Goal: Information Seeking & Learning: Learn about a topic

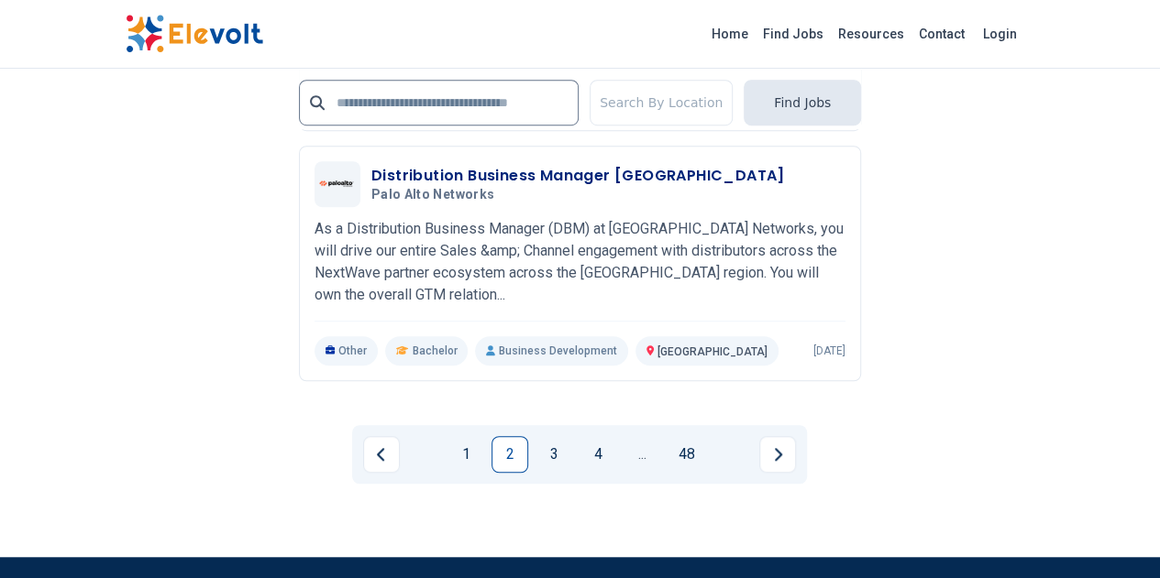
scroll to position [4030, 0]
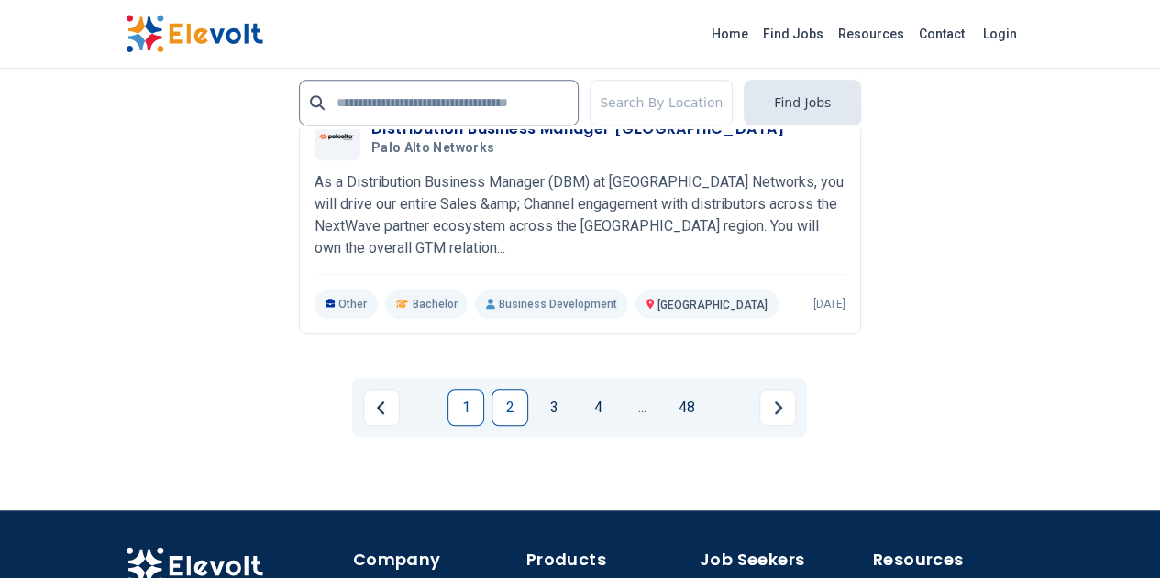
click at [466, 390] on link "1" at bounding box center [465, 408] width 37 height 37
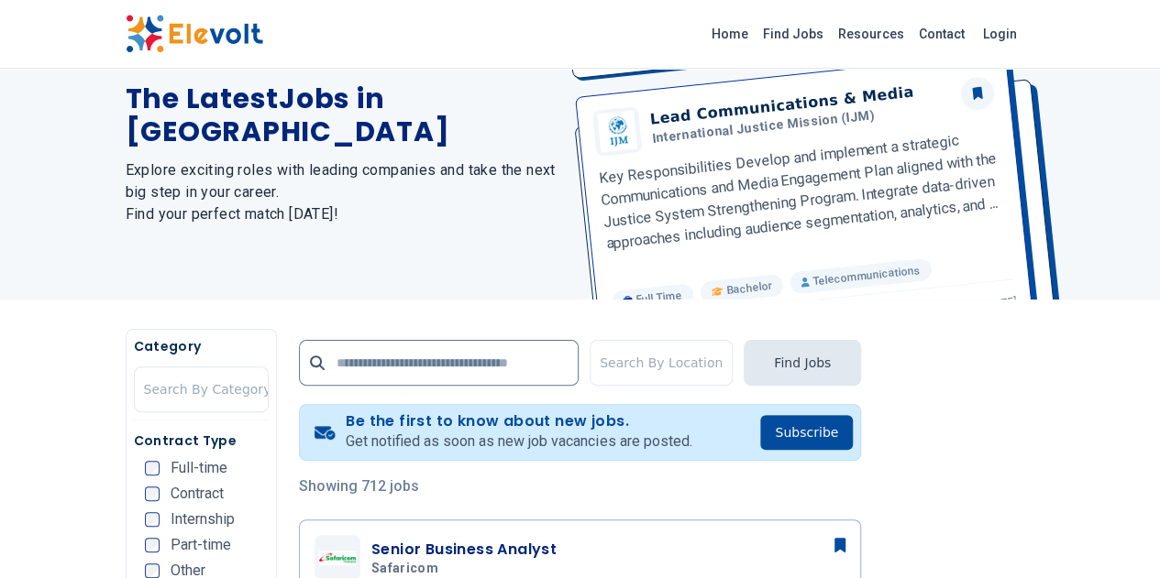
scroll to position [183, 0]
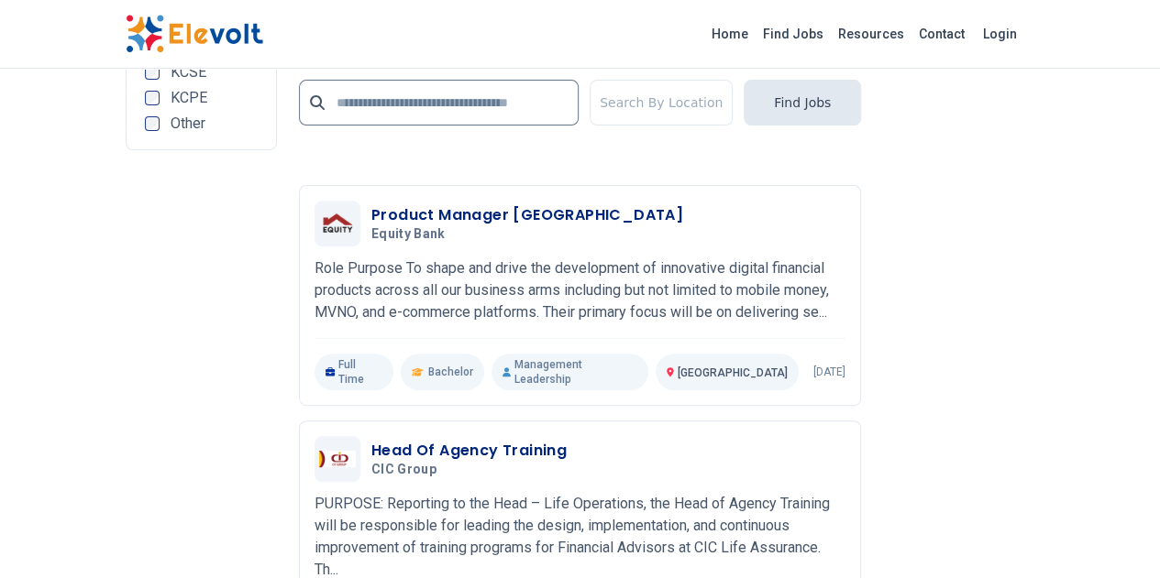
scroll to position [3758, 0]
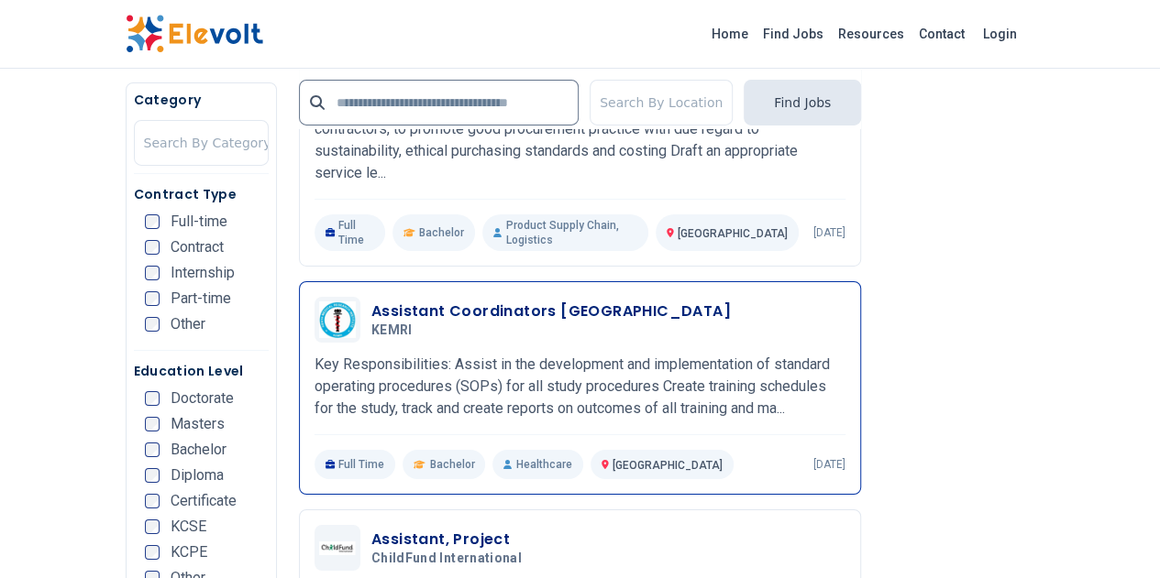
scroll to position [3117, 0]
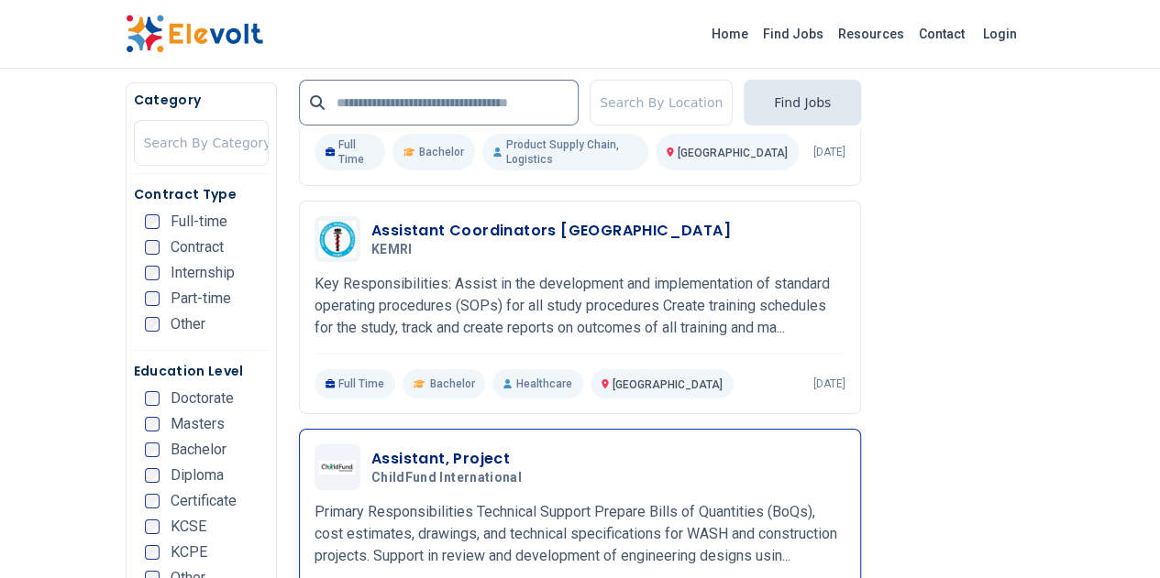
click at [372, 448] on h3 "Assistant, Project" at bounding box center [450, 459] width 158 height 22
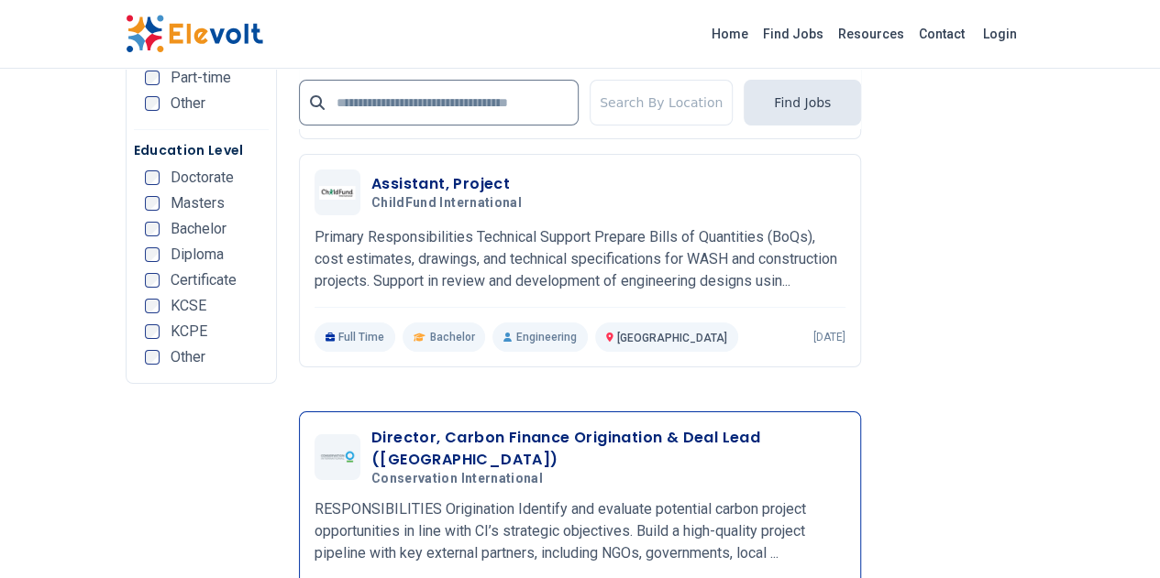
scroll to position [3758, 0]
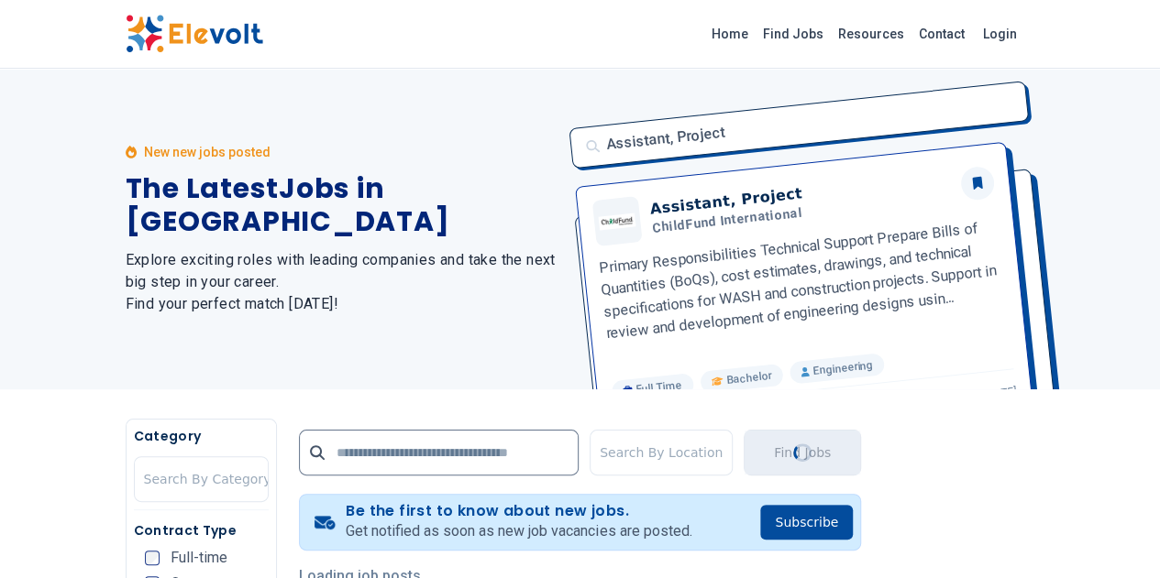
scroll to position [367, 0]
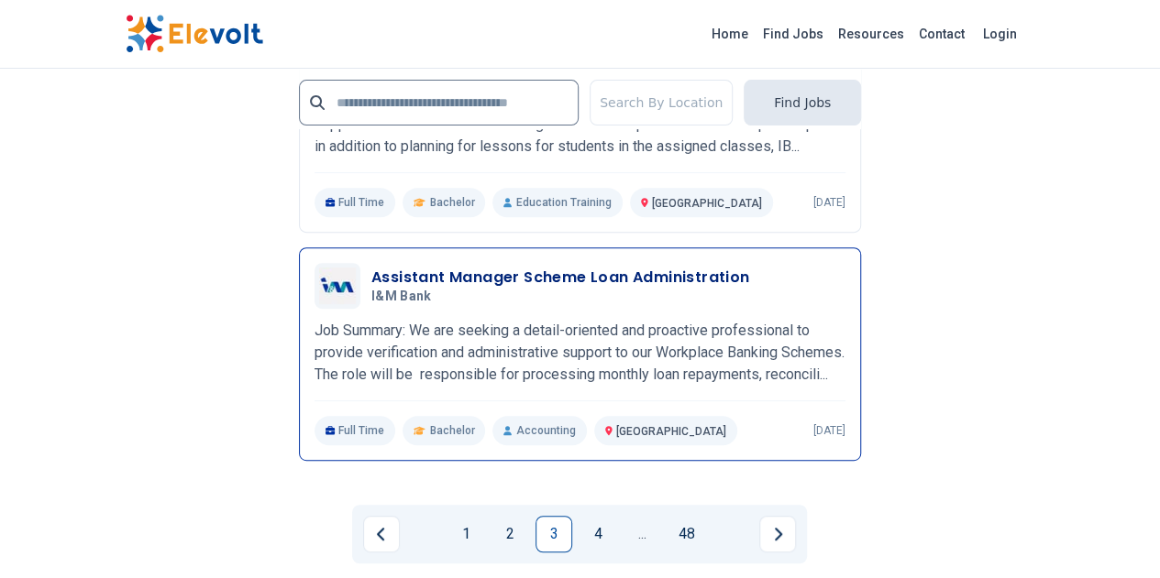
scroll to position [3758, 0]
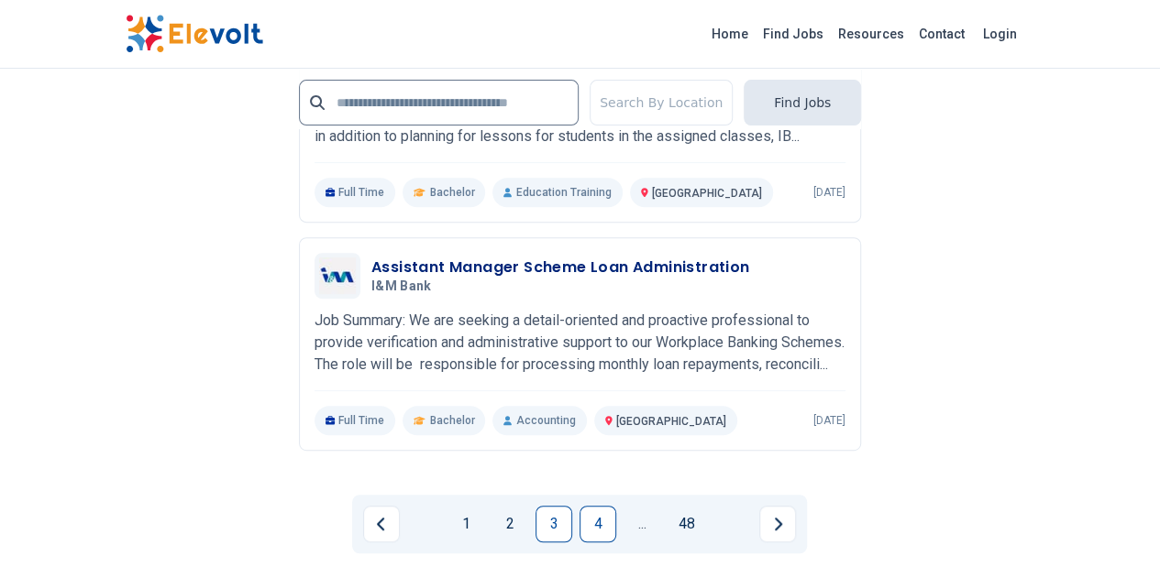
click at [587, 506] on link "4" at bounding box center [597, 524] width 37 height 37
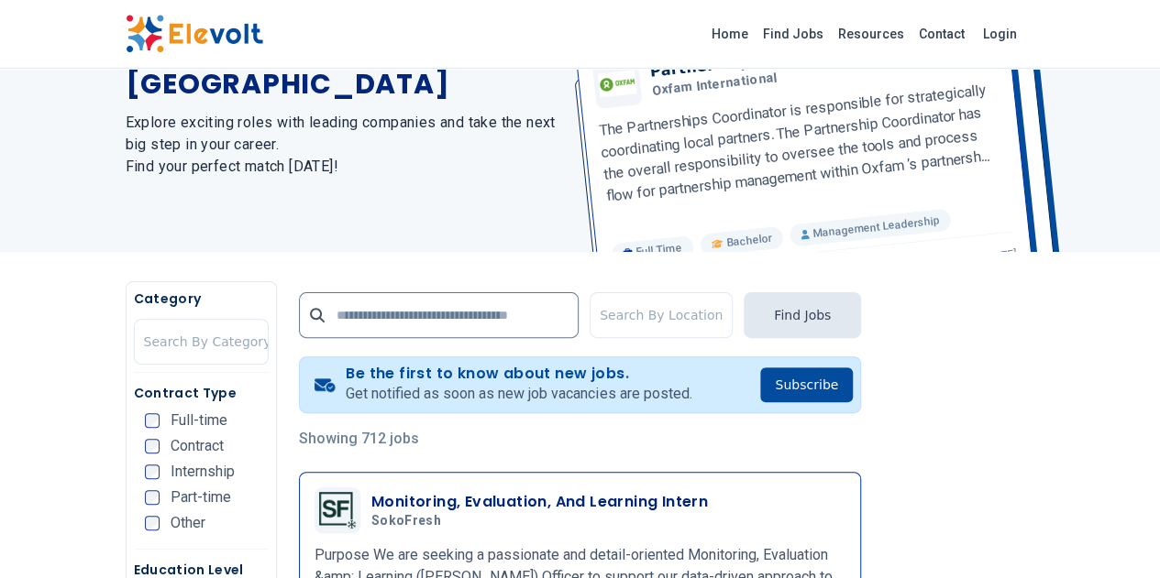
scroll to position [275, 0]
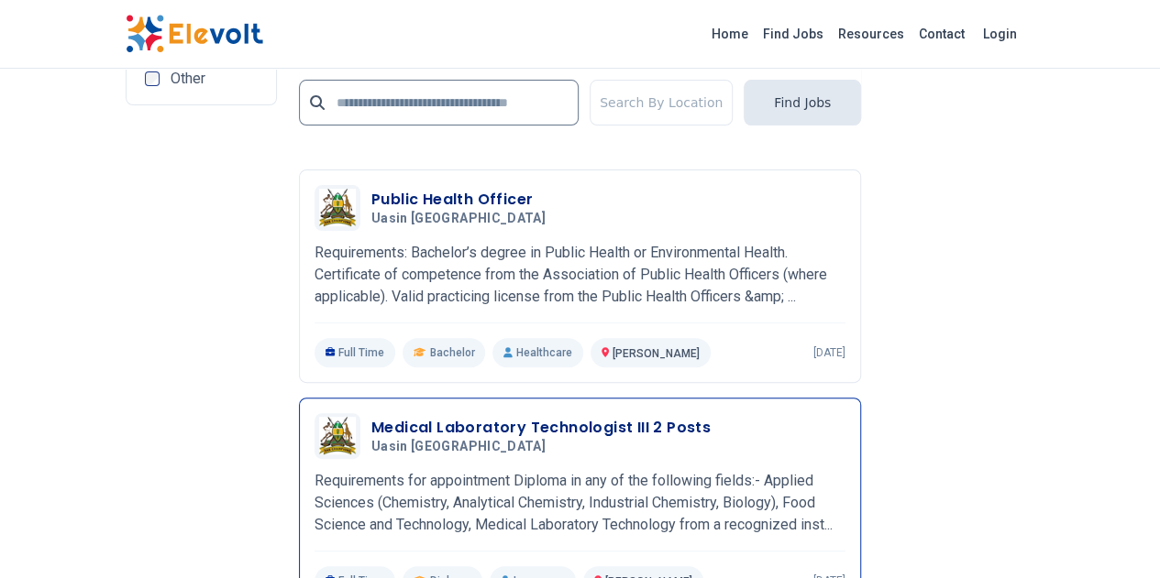
scroll to position [3758, 0]
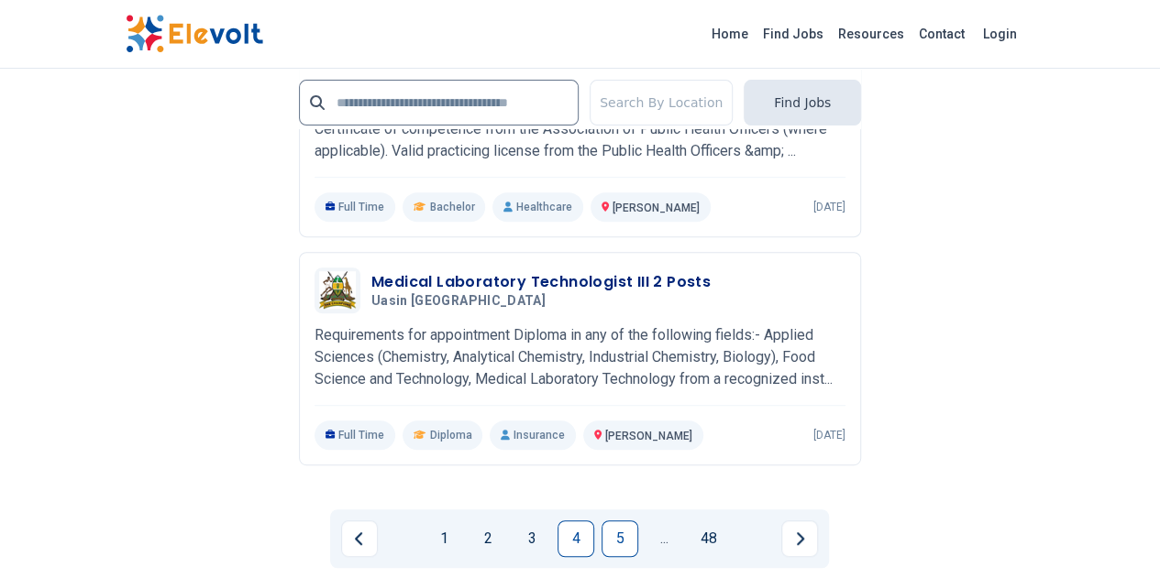
click at [620, 521] on link "5" at bounding box center [619, 539] width 37 height 37
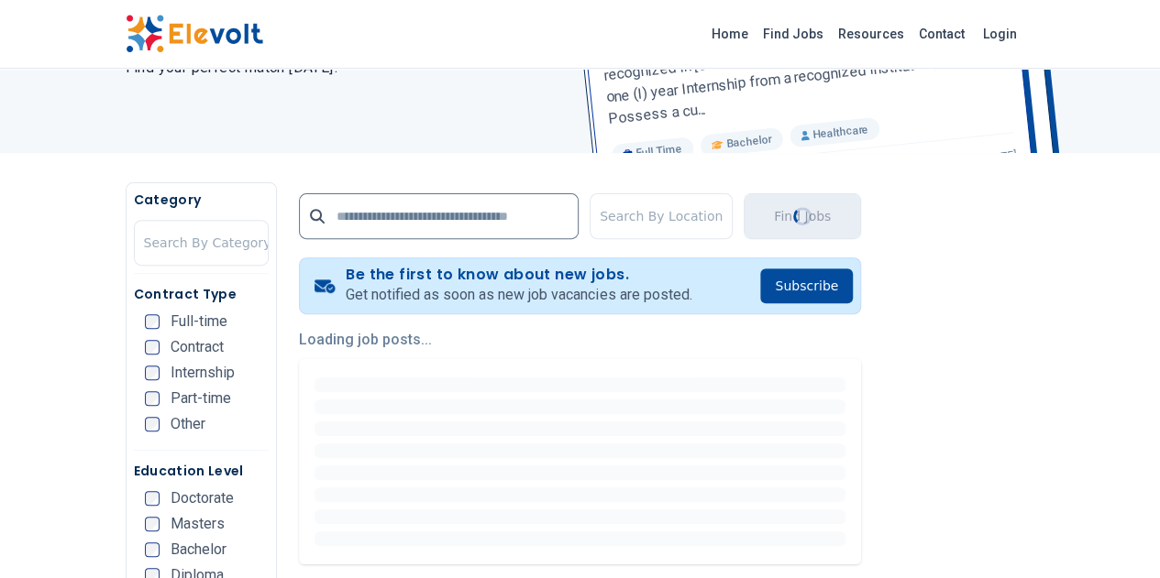
scroll to position [275, 0]
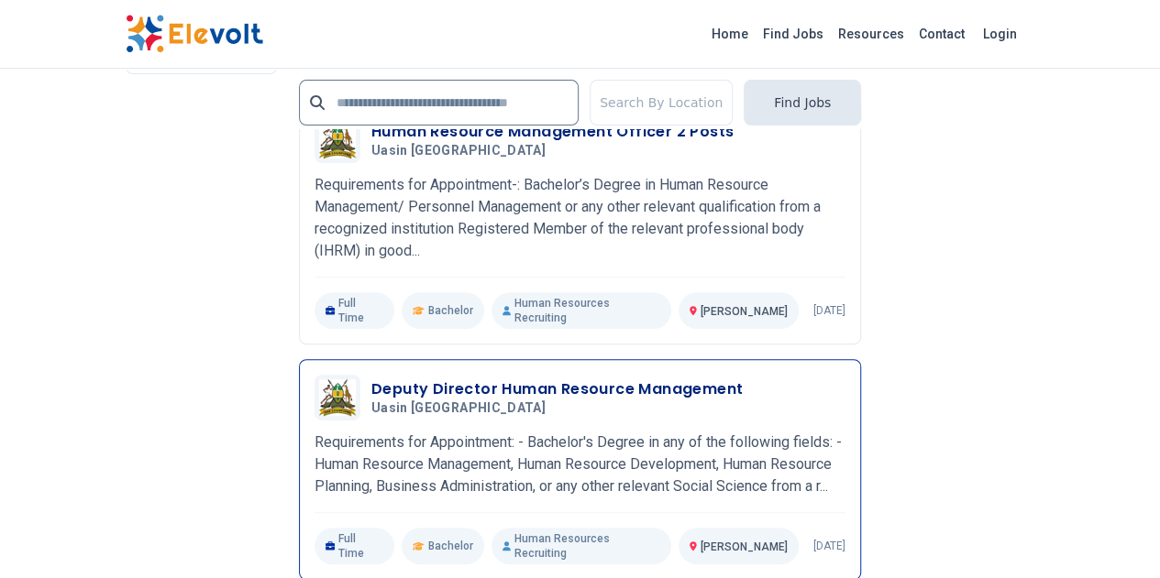
scroll to position [3667, 0]
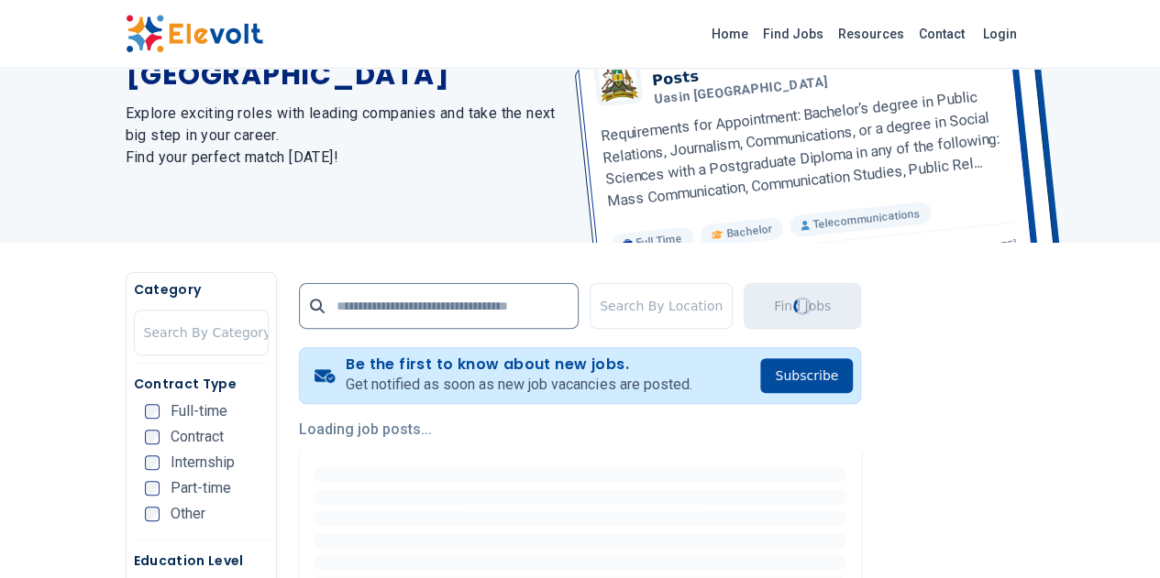
scroll to position [458, 0]
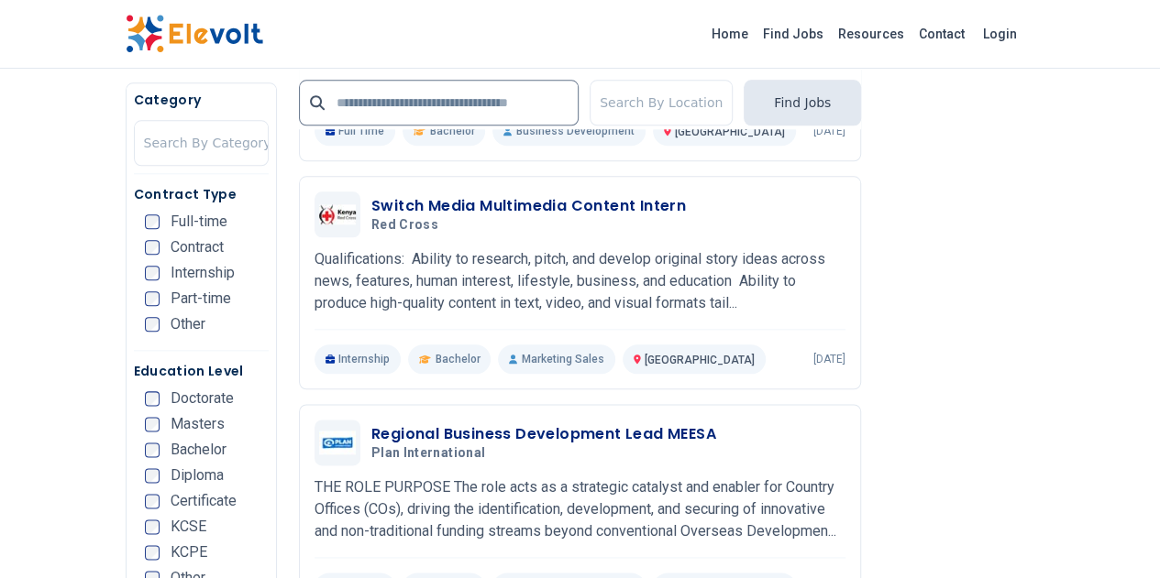
scroll to position [825, 0]
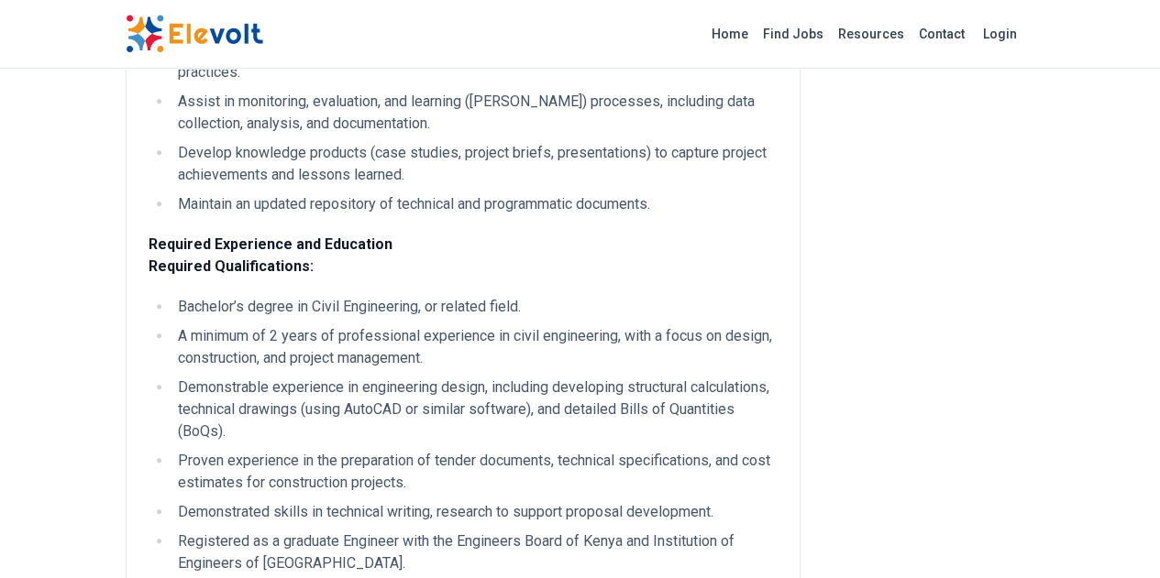
scroll to position [825, 0]
